Goal: Check status: Check status

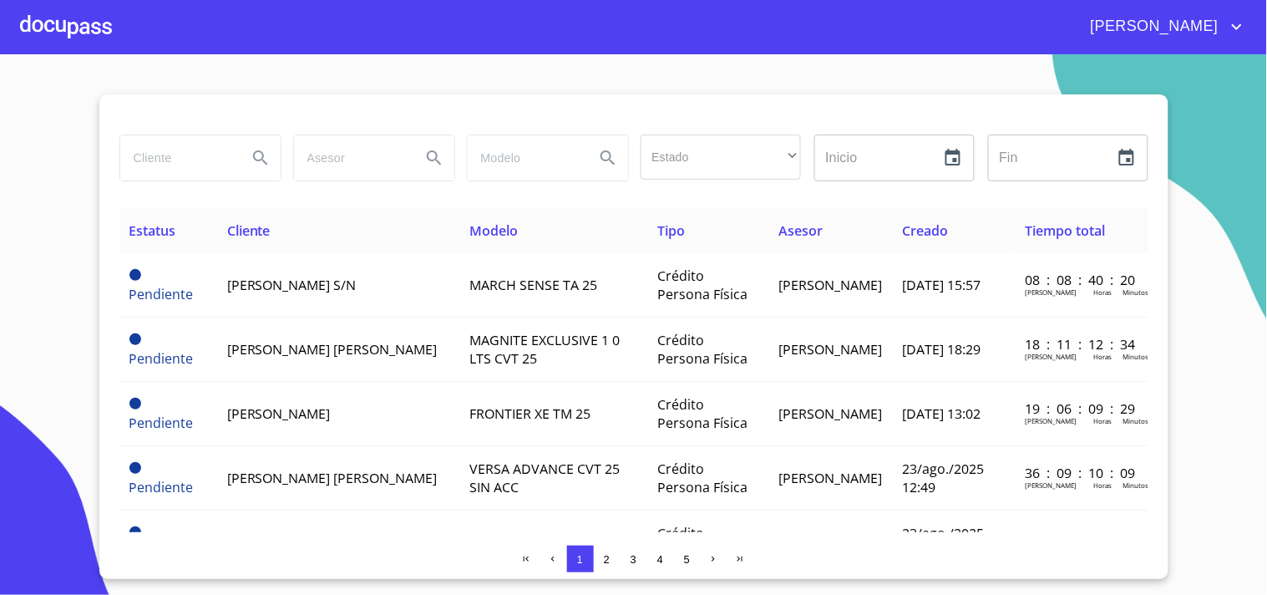
click at [172, 161] on input "search" at bounding box center [177, 157] width 114 height 45
type input "[PERSON_NAME]"
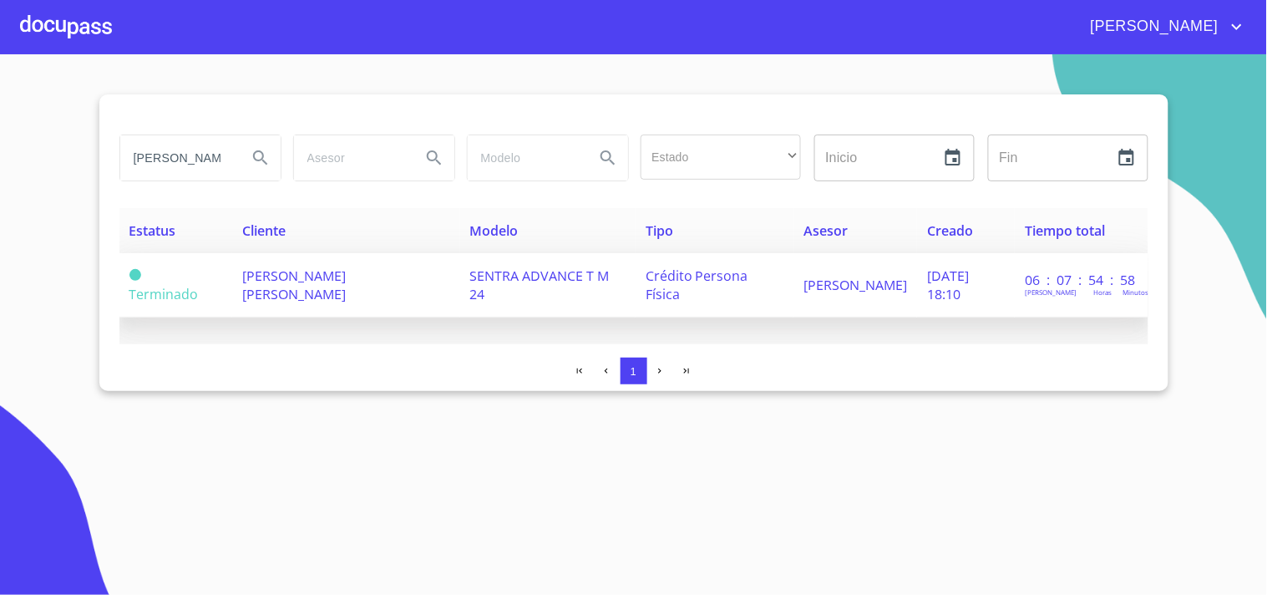
click at [292, 273] on span "[PERSON_NAME] [PERSON_NAME]" at bounding box center [294, 284] width 104 height 37
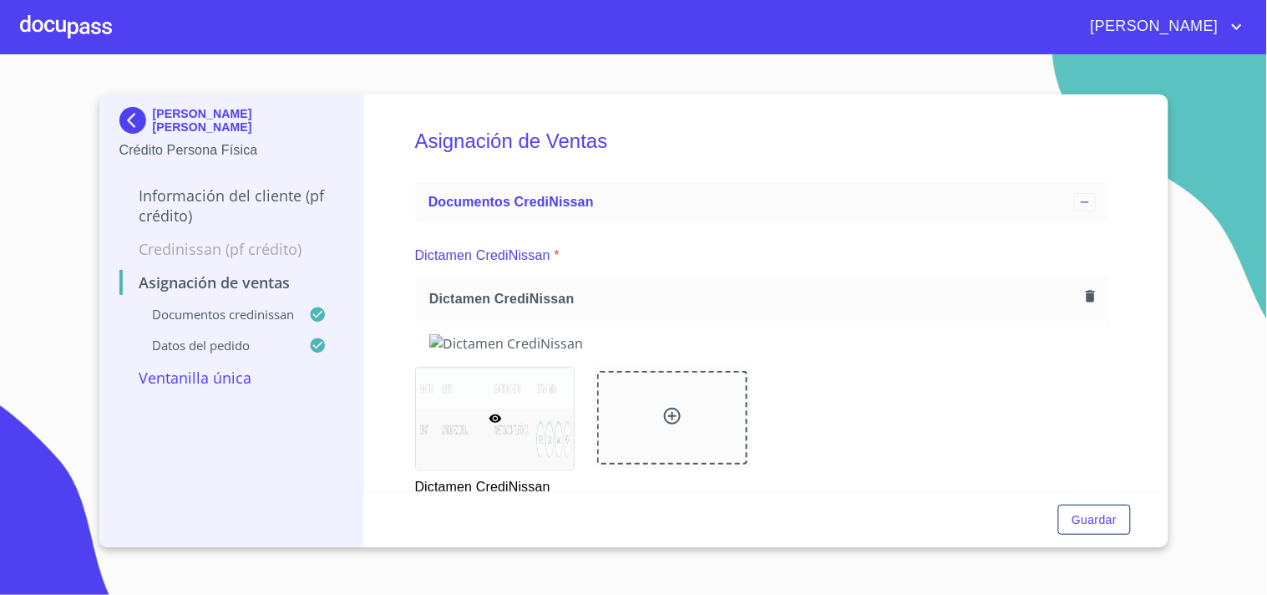
click at [71, 30] on div at bounding box center [66, 26] width 92 height 53
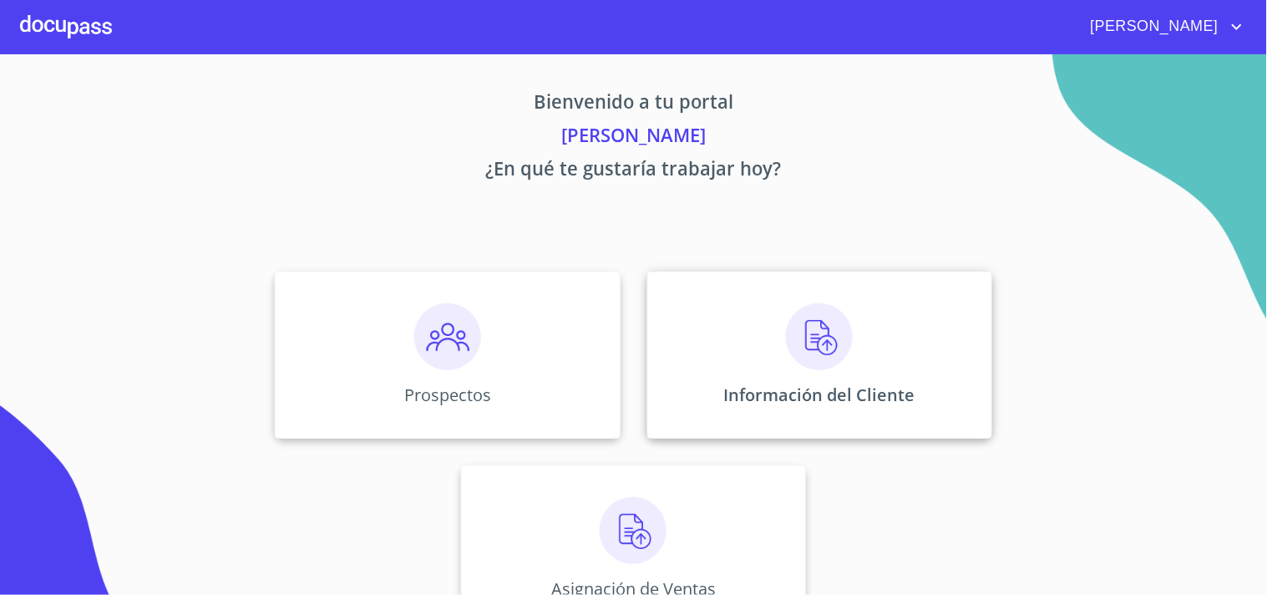
click at [786, 364] on img at bounding box center [819, 336] width 67 height 67
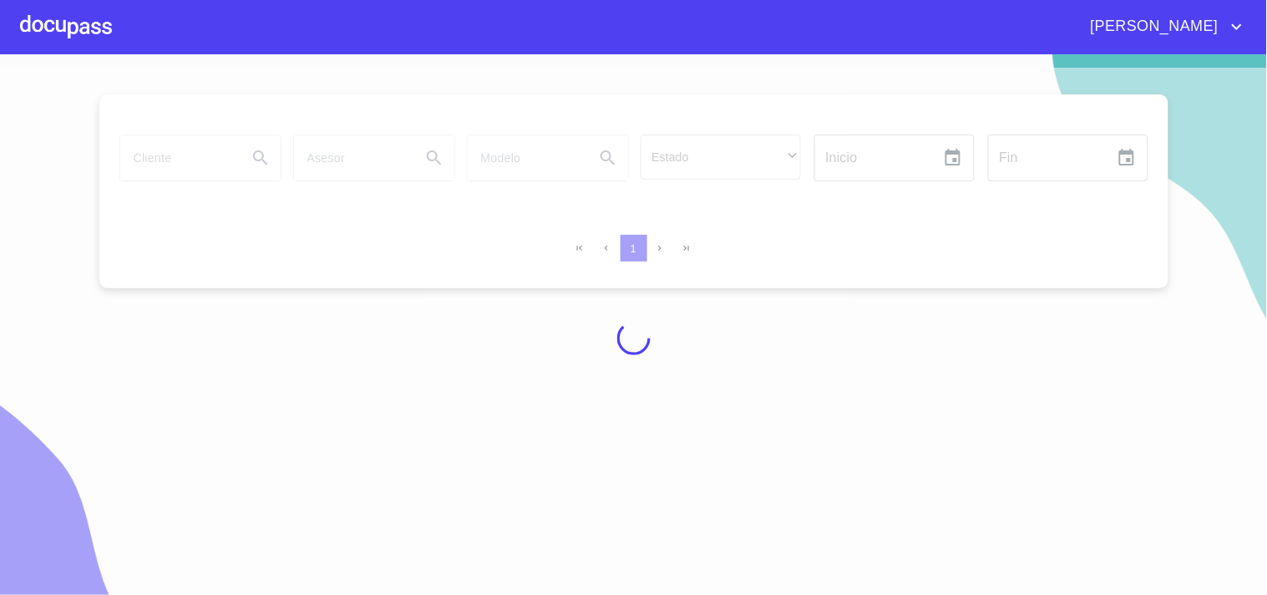
click at [226, 165] on div at bounding box center [633, 338] width 1267 height 540
click at [226, 154] on input "search" at bounding box center [177, 157] width 114 height 45
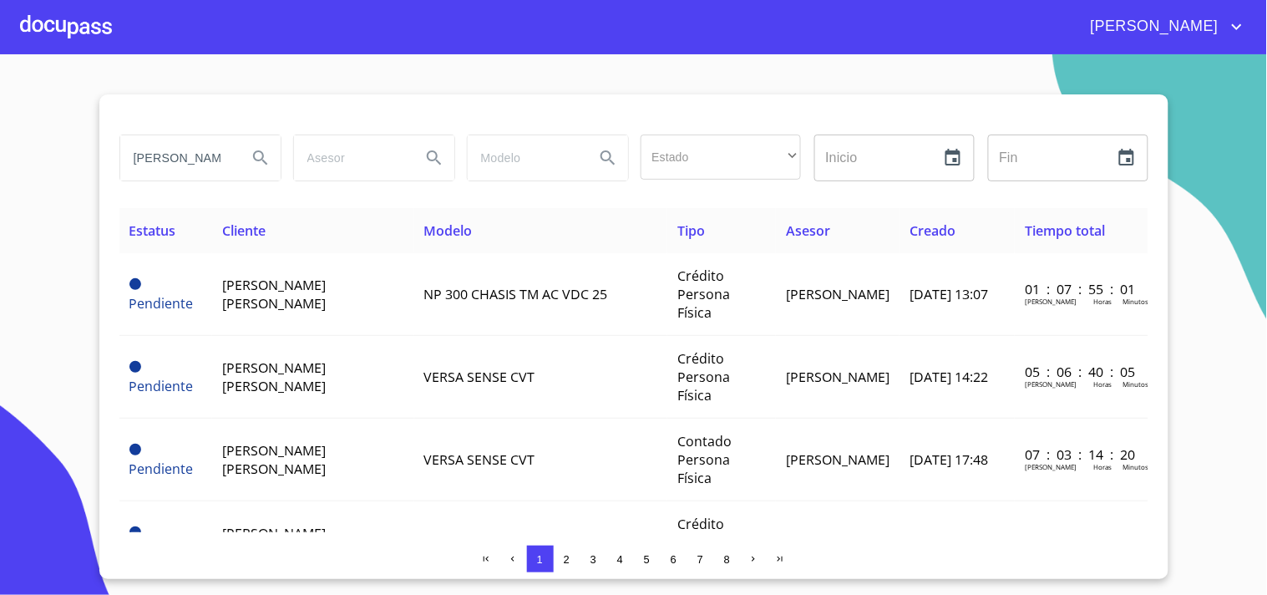
type input "[PERSON_NAME]"
click at [265, 170] on button "Search" at bounding box center [261, 158] width 40 height 40
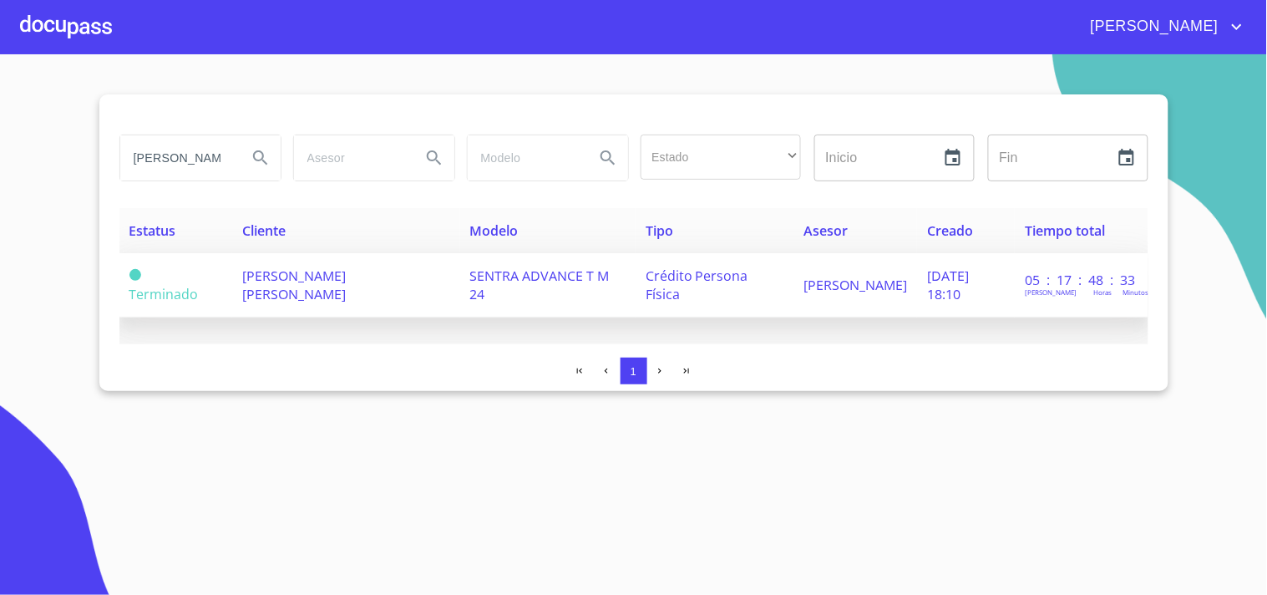
click at [256, 280] on span "[PERSON_NAME] [PERSON_NAME]" at bounding box center [294, 284] width 104 height 37
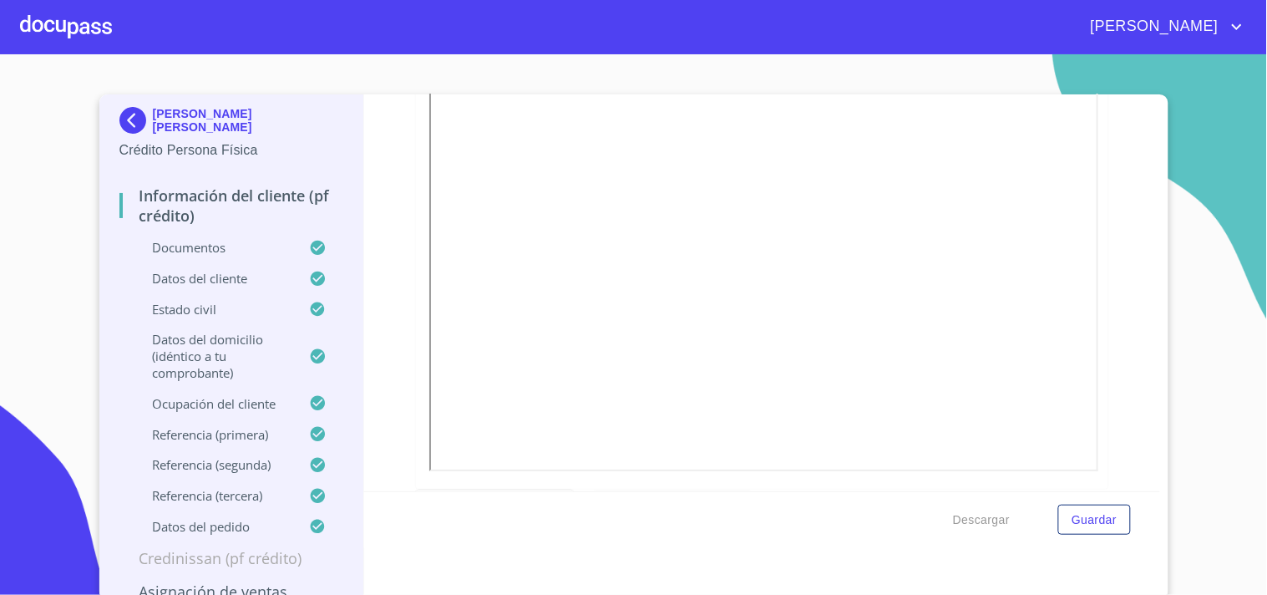
scroll to position [4806, 0]
